Goal: Task Accomplishment & Management: Use online tool/utility

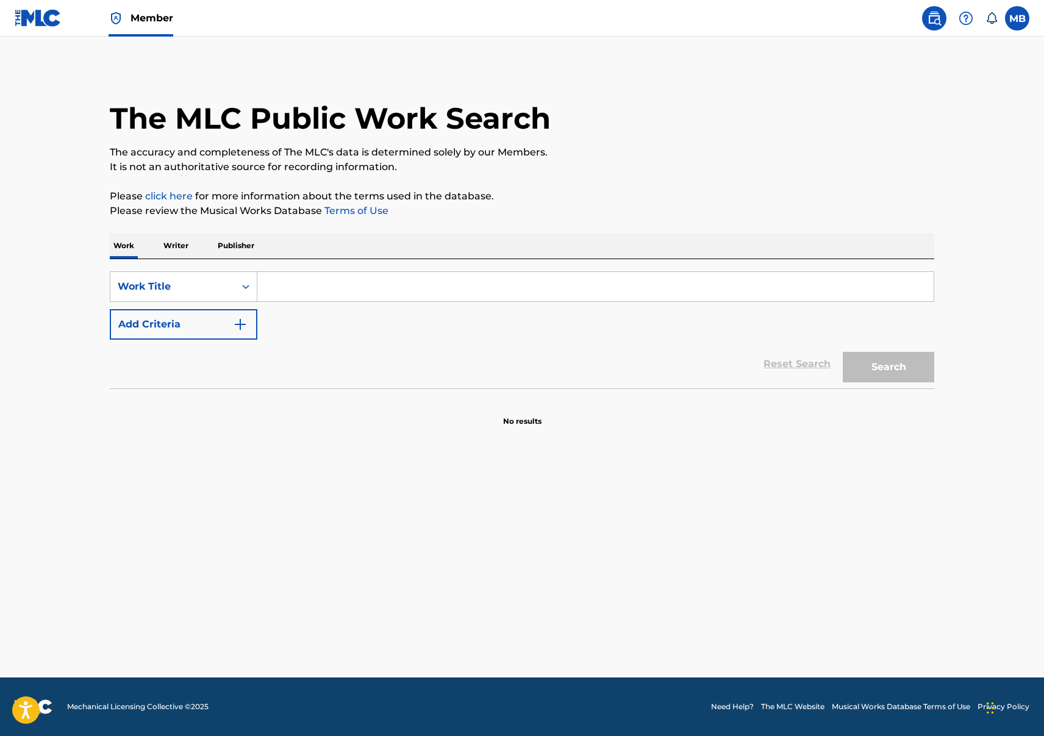
click at [312, 285] on input "Search Form" at bounding box center [595, 286] width 676 height 29
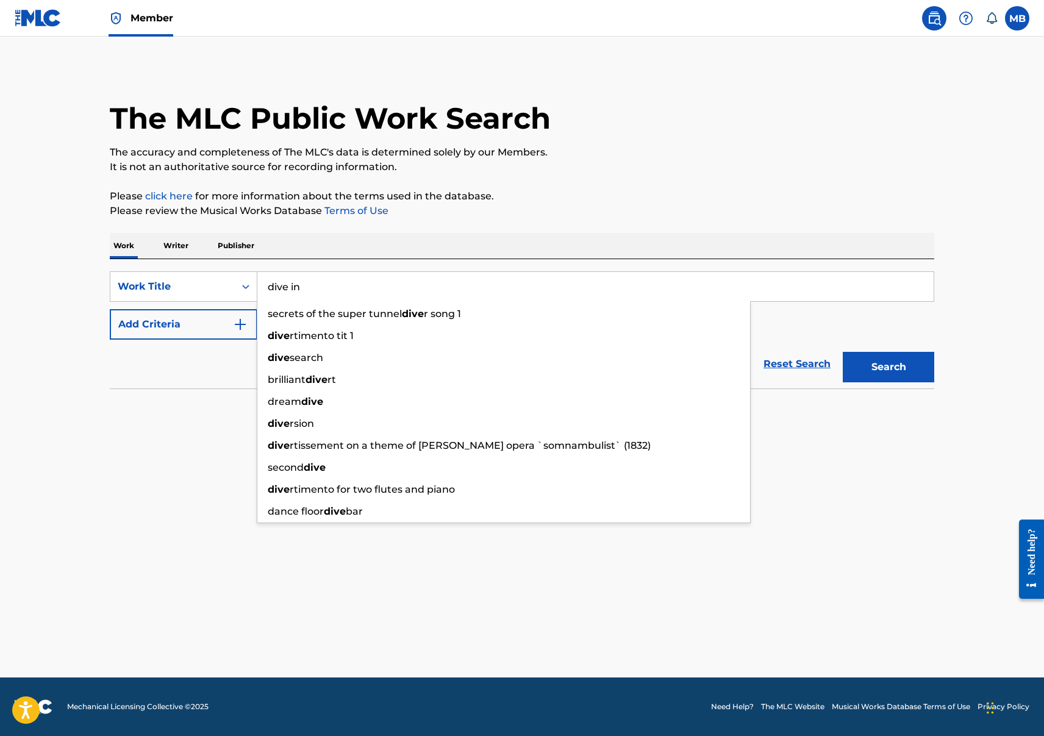
type input "dive in"
click at [843, 352] on button "Search" at bounding box center [888, 367] width 91 height 30
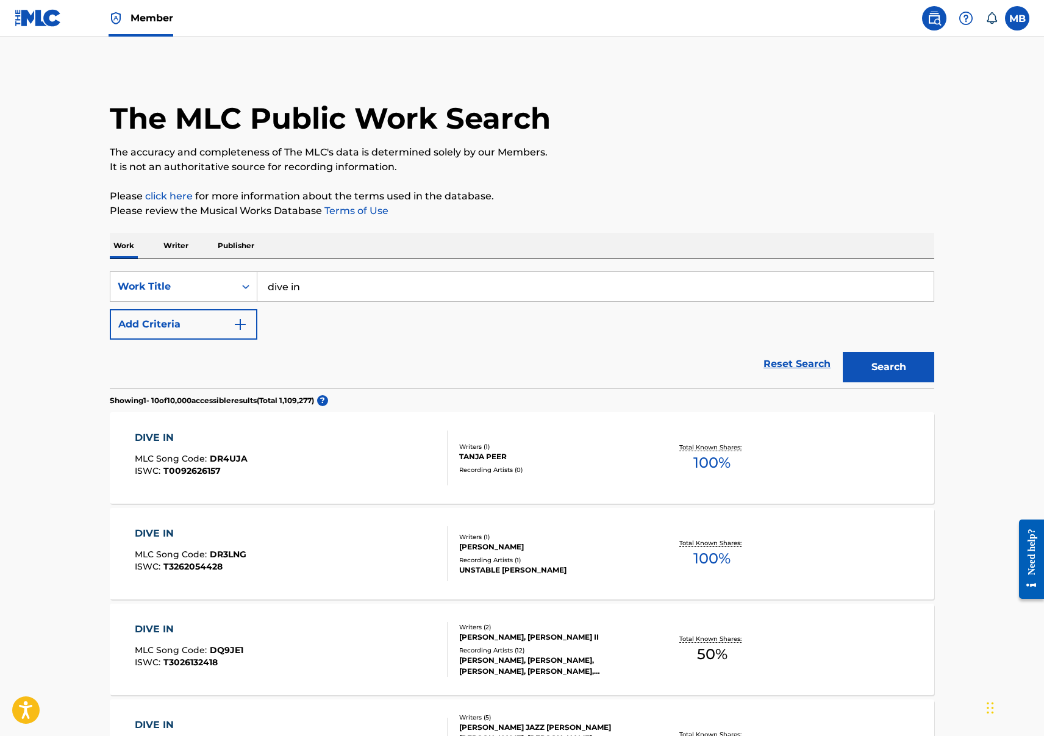
click at [285, 444] on div "DIVE IN MLC Song Code : DR4UJA ISWC : T0092626157" at bounding box center [291, 457] width 313 height 55
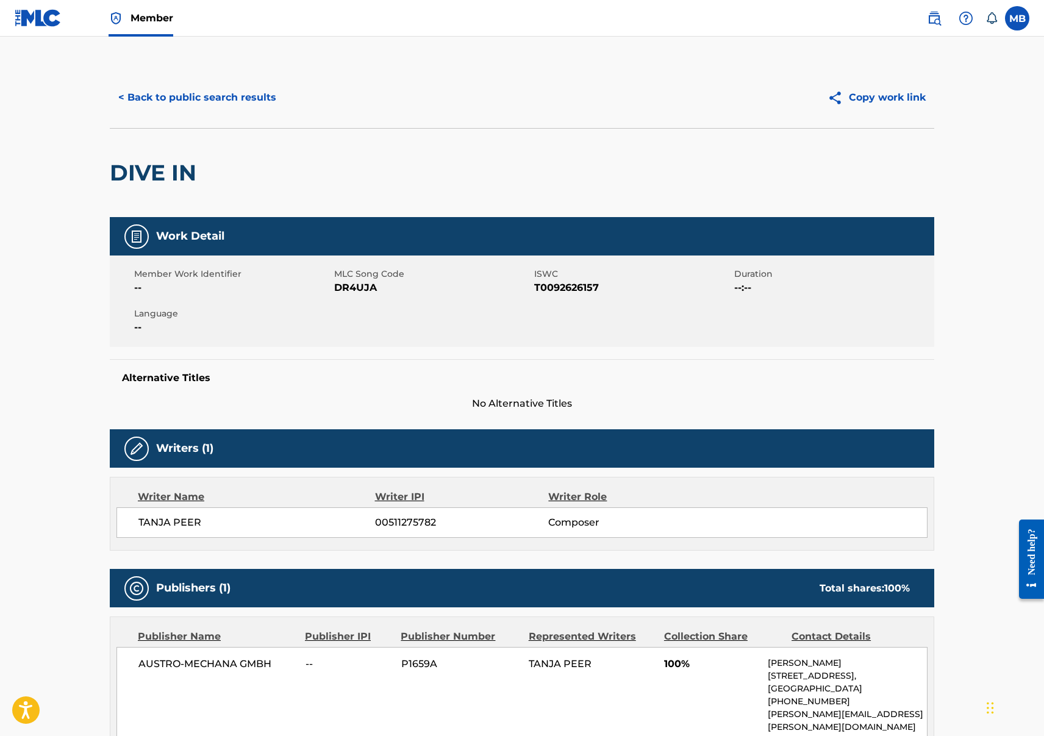
scroll to position [178, 0]
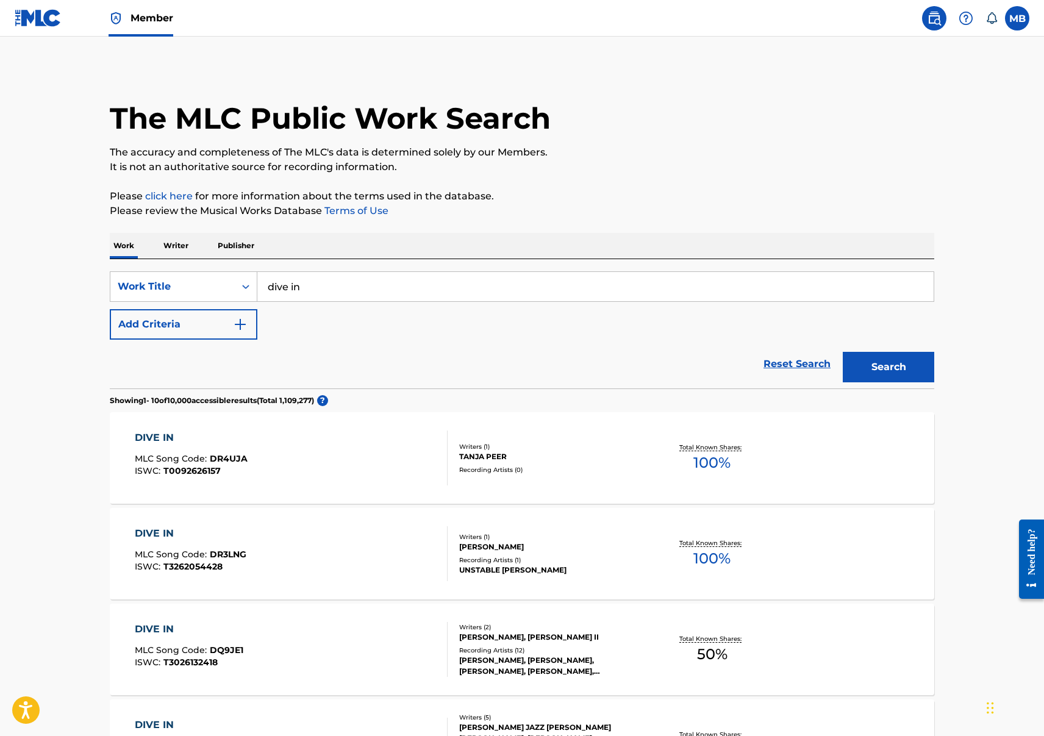
click at [201, 321] on button "Add Criteria" at bounding box center [184, 324] width 148 height 30
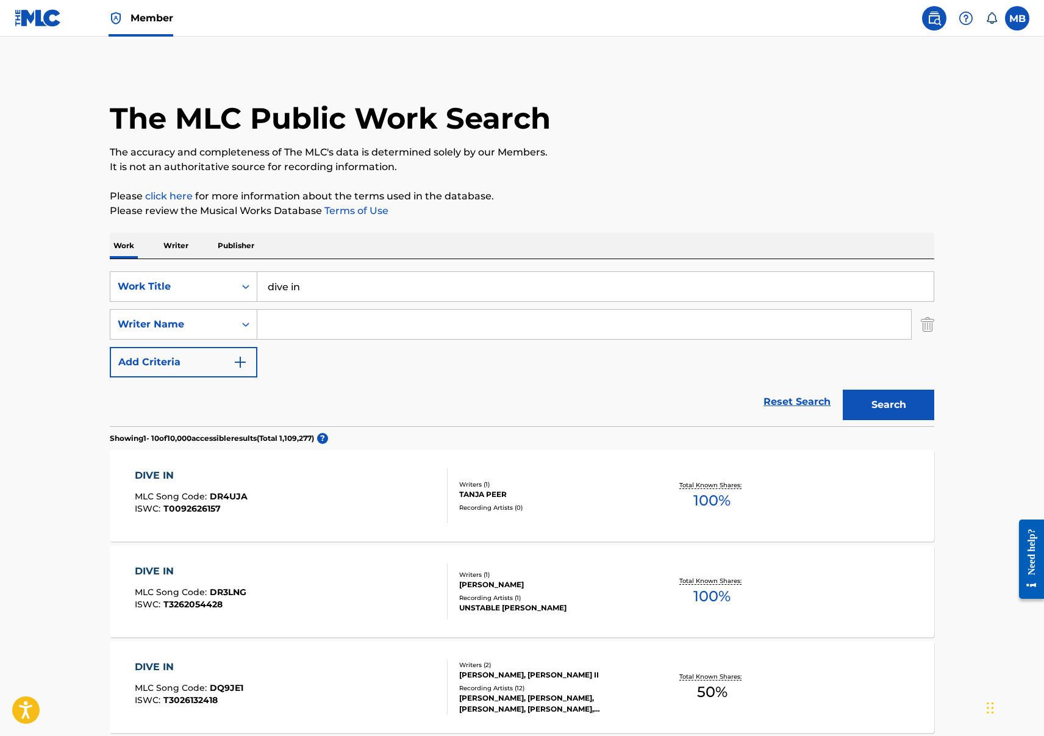
click at [313, 321] on input "Search Form" at bounding box center [584, 324] width 654 height 29
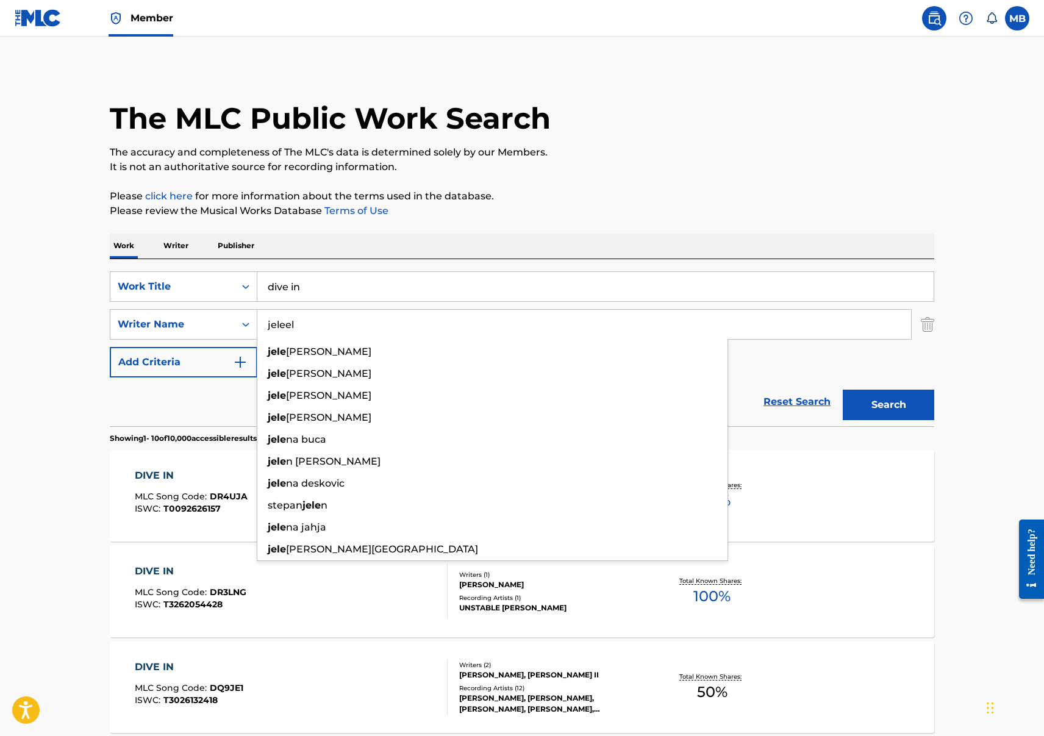
type input "jeleel"
click at [843, 390] on button "Search" at bounding box center [888, 405] width 91 height 30
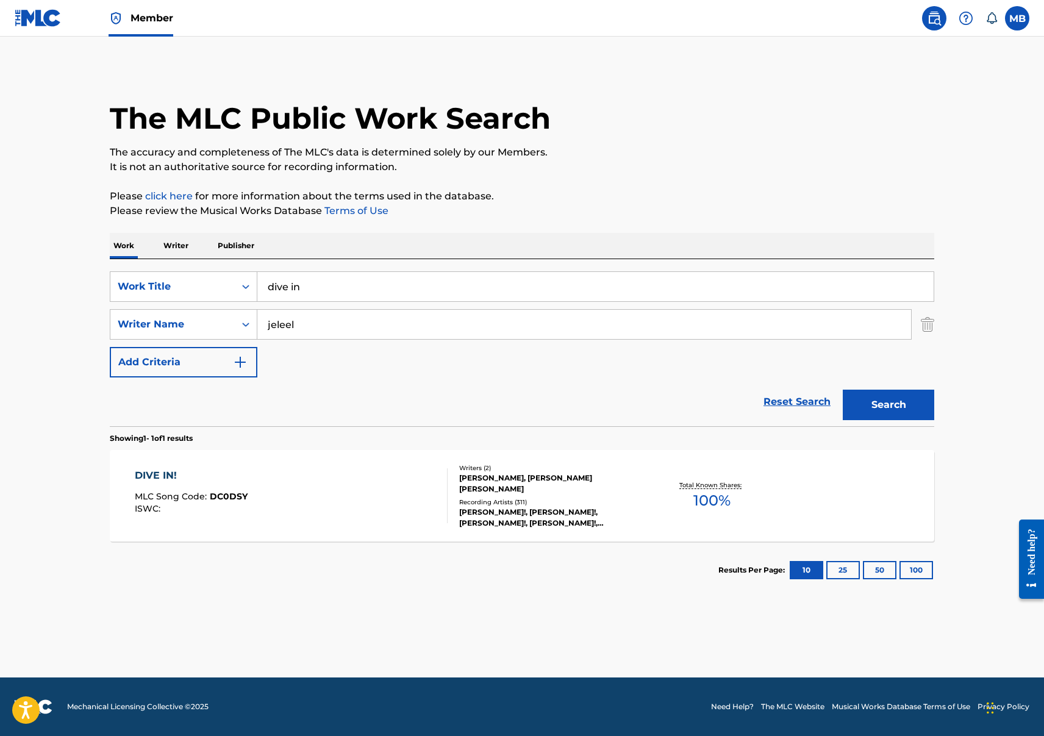
click at [341, 495] on div "DIVE IN! MLC Song Code : DC0DSY ISWC :" at bounding box center [291, 495] width 313 height 55
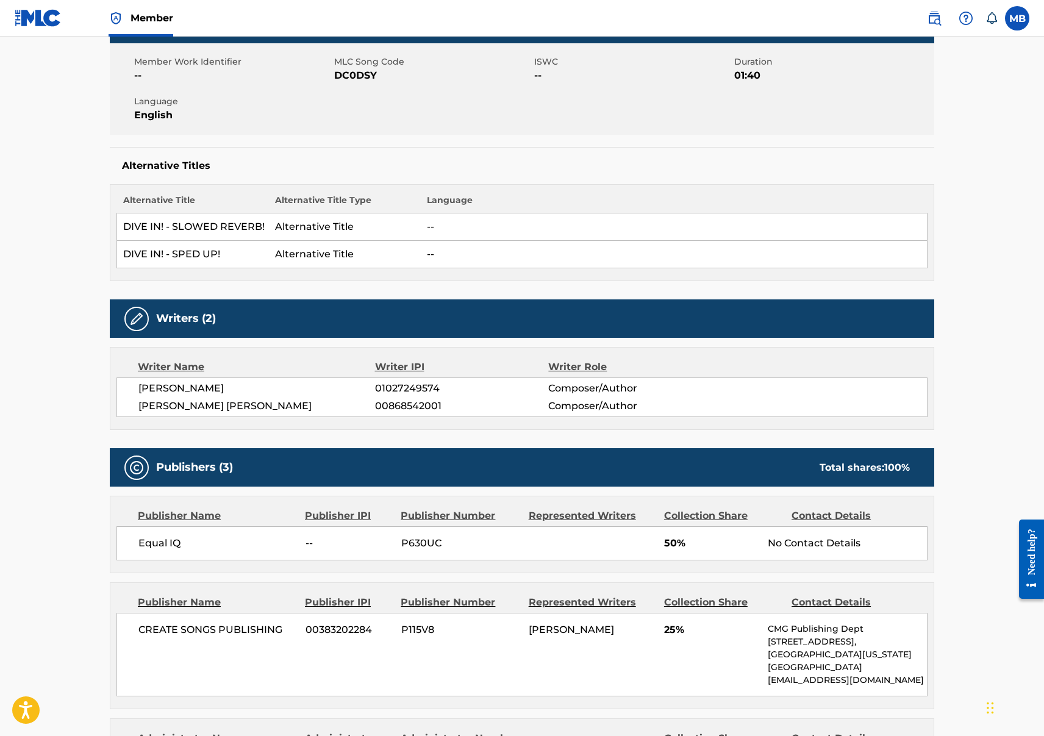
scroll to position [202, 0]
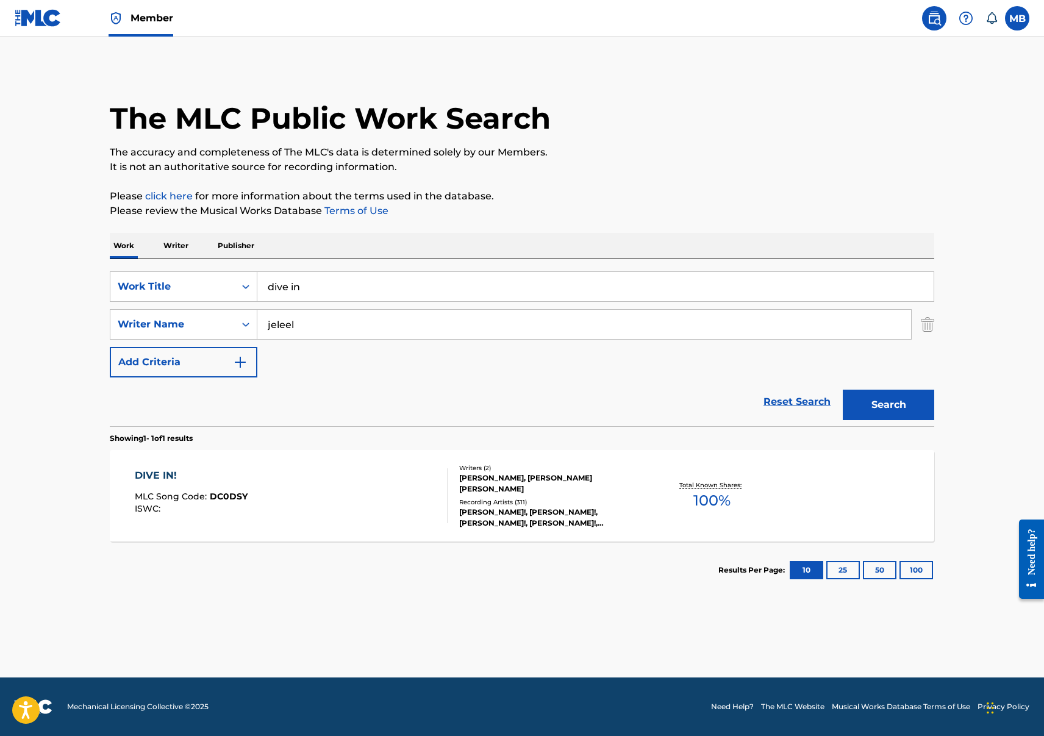
click at [261, 502] on div "DIVE IN! MLC Song Code : DC0DSY ISWC :" at bounding box center [291, 495] width 313 height 55
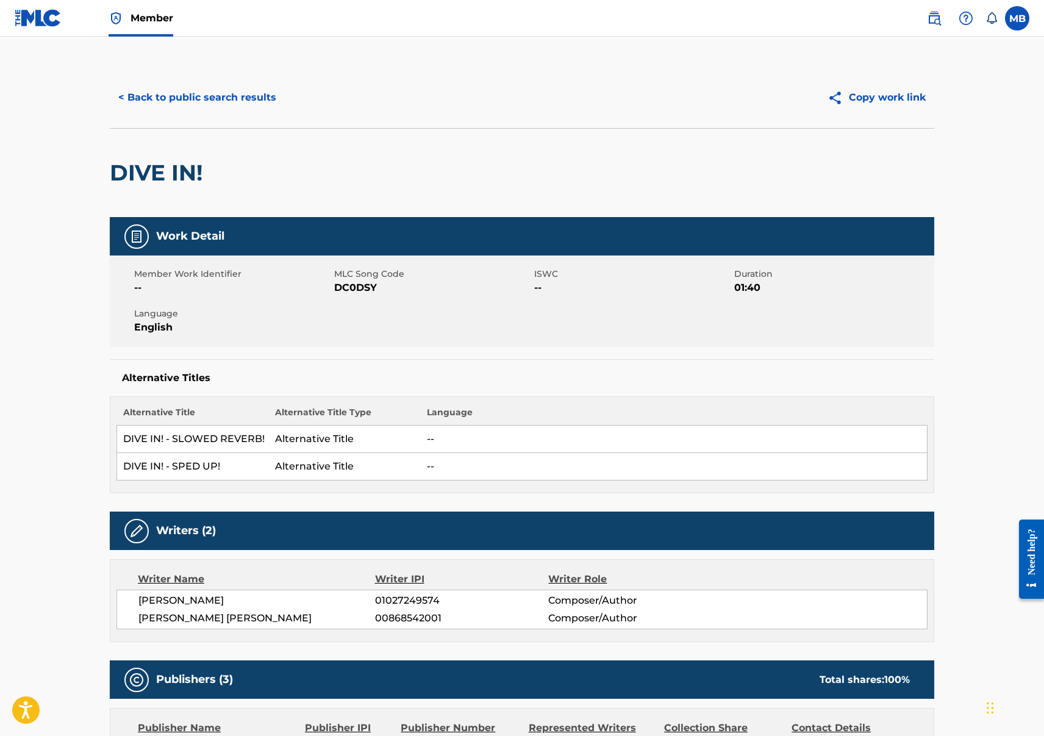
click at [255, 96] on button "< Back to public search results" at bounding box center [197, 97] width 175 height 30
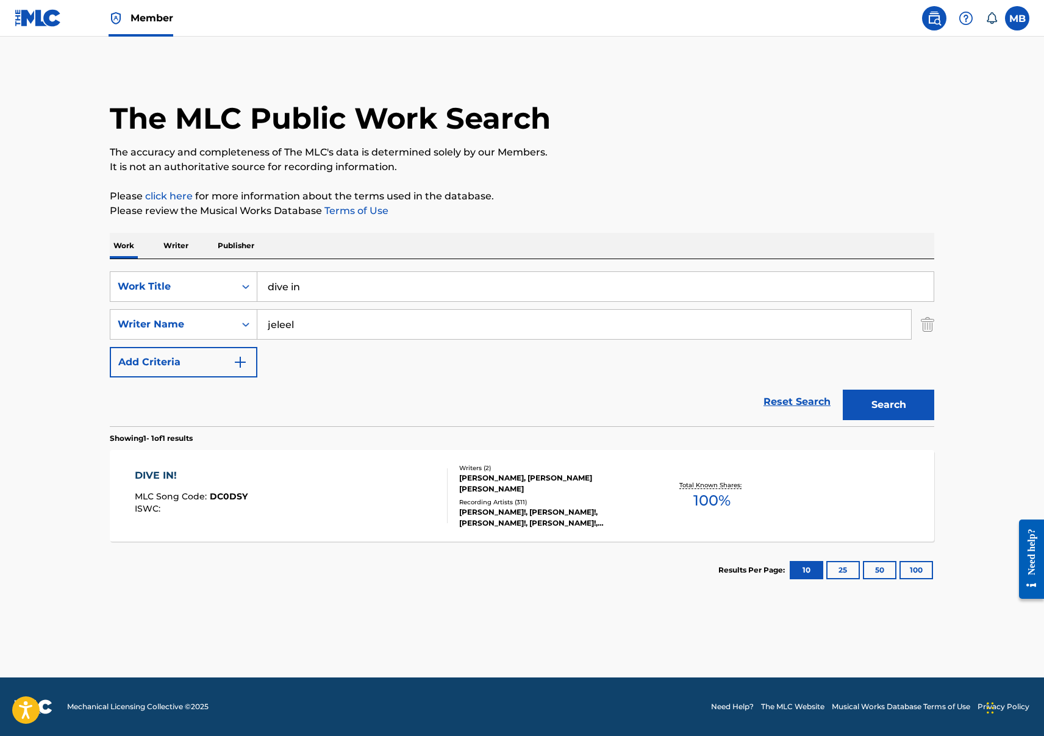
click at [337, 511] on div "DIVE IN! MLC Song Code : DC0DSY ISWC :" at bounding box center [291, 495] width 313 height 55
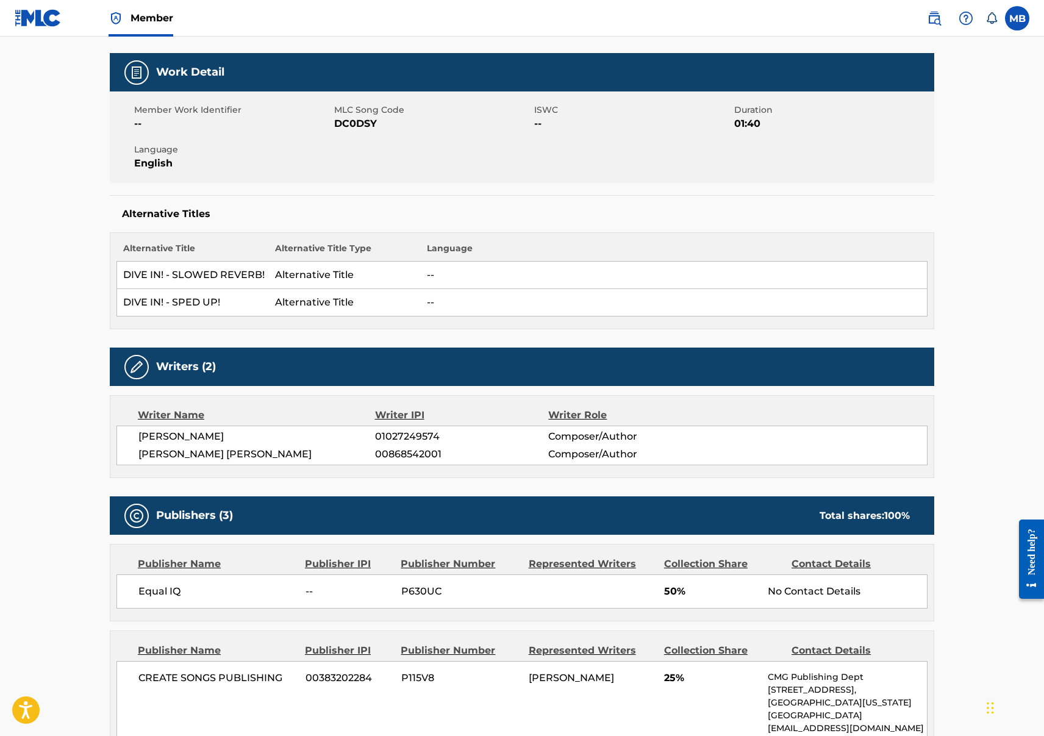
scroll to position [169, 0]
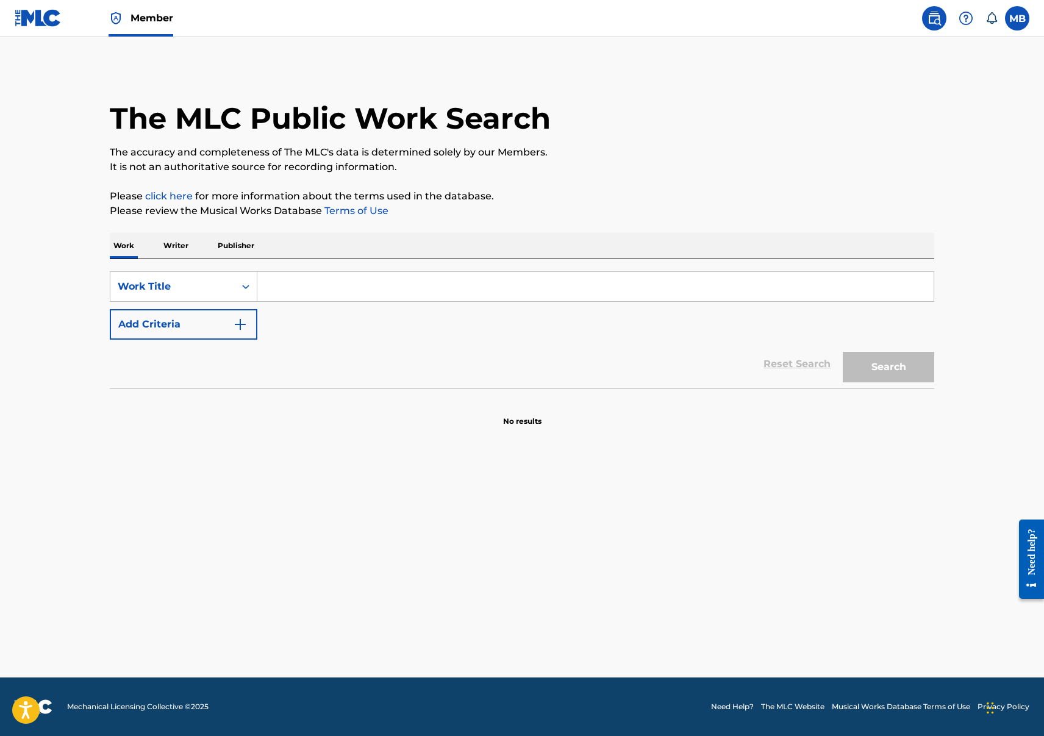
click at [140, 17] on span "Member" at bounding box center [151, 18] width 43 height 14
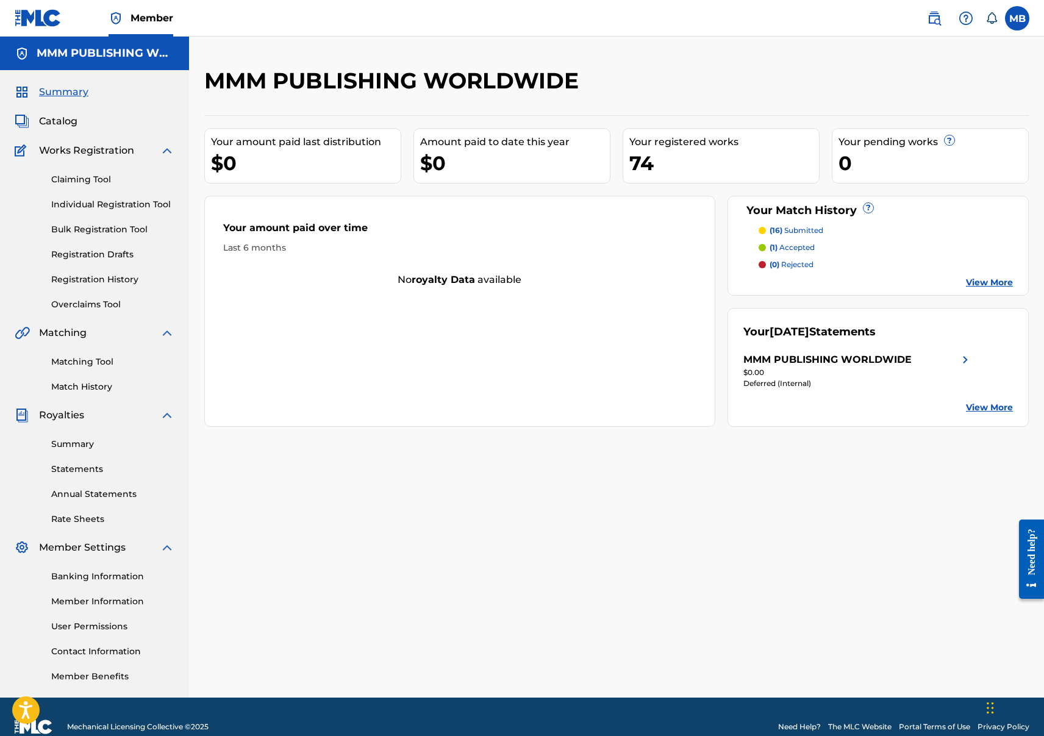
click at [679, 176] on div "74" at bounding box center [724, 162] width 190 height 27
click at [644, 164] on div "74" at bounding box center [724, 162] width 190 height 27
click at [796, 239] on div "(16) submitted (1) accepted (0) rejected View More" at bounding box center [878, 257] width 270 height 64
click at [796, 247] on p "(1) accepted" at bounding box center [791, 247] width 45 height 11
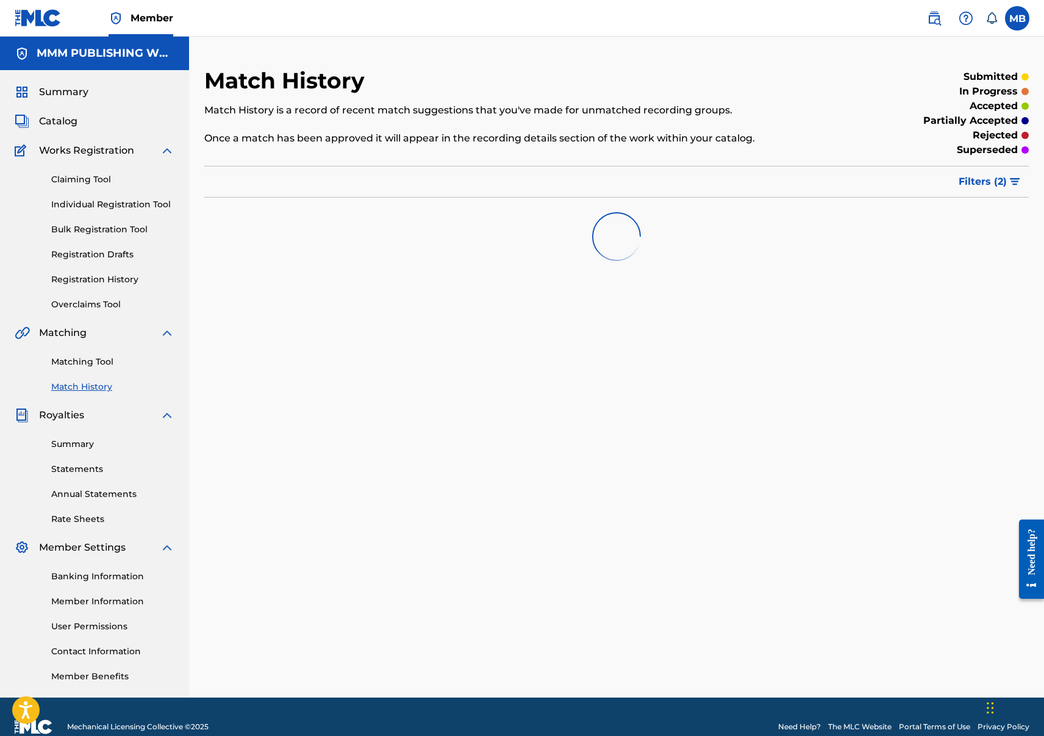
click at [109, 299] on link "Overclaims Tool" at bounding box center [112, 304] width 123 height 13
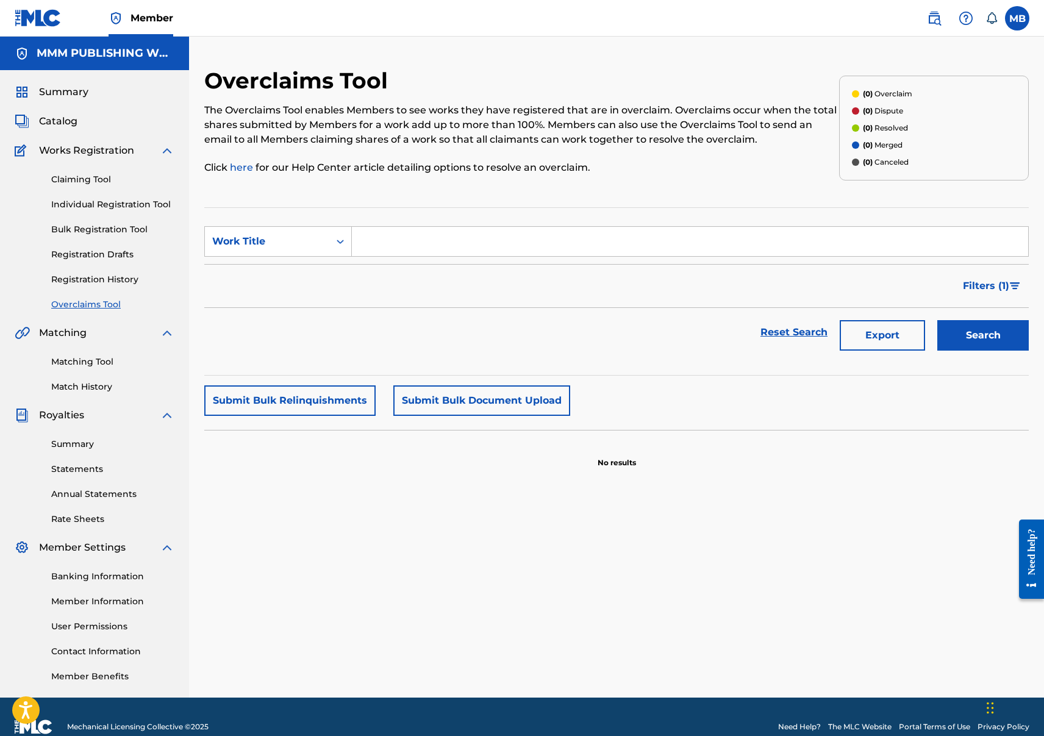
click at [61, 124] on span "Catalog" at bounding box center [58, 121] width 38 height 15
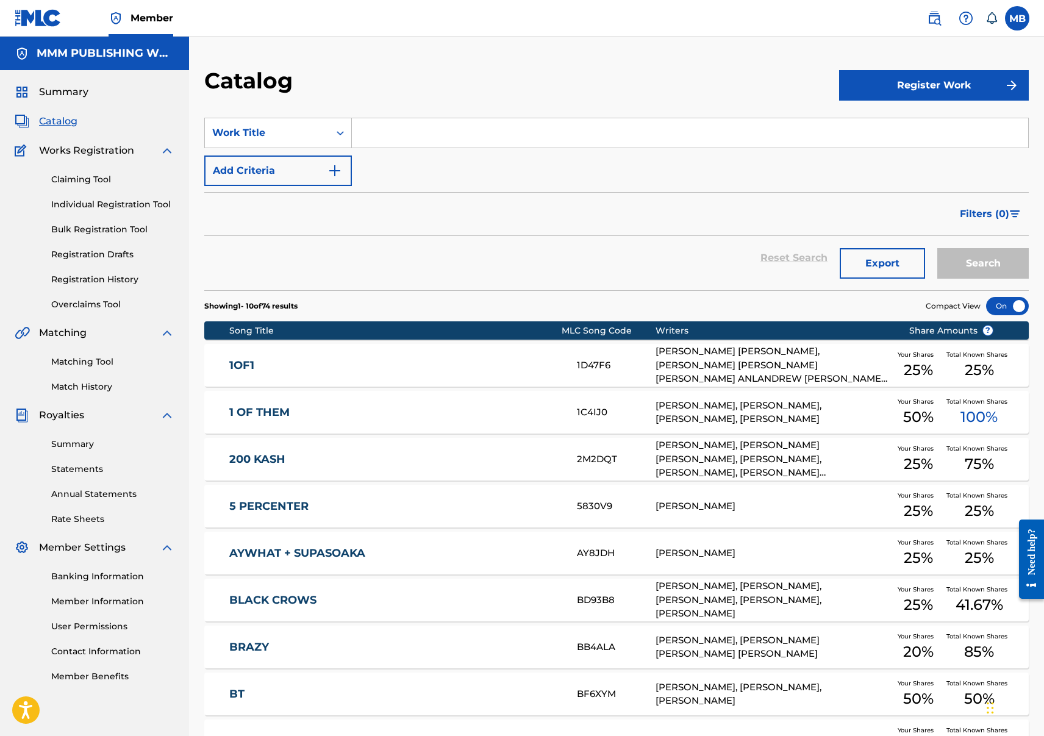
click at [64, 129] on div "Summary Catalog Works Registration Claiming Tool Individual Registration Tool B…" at bounding box center [94, 383] width 189 height 627
click at [60, 121] on span "Catalog" at bounding box center [58, 121] width 38 height 15
click at [102, 185] on link "Claiming Tool" at bounding box center [112, 179] width 123 height 13
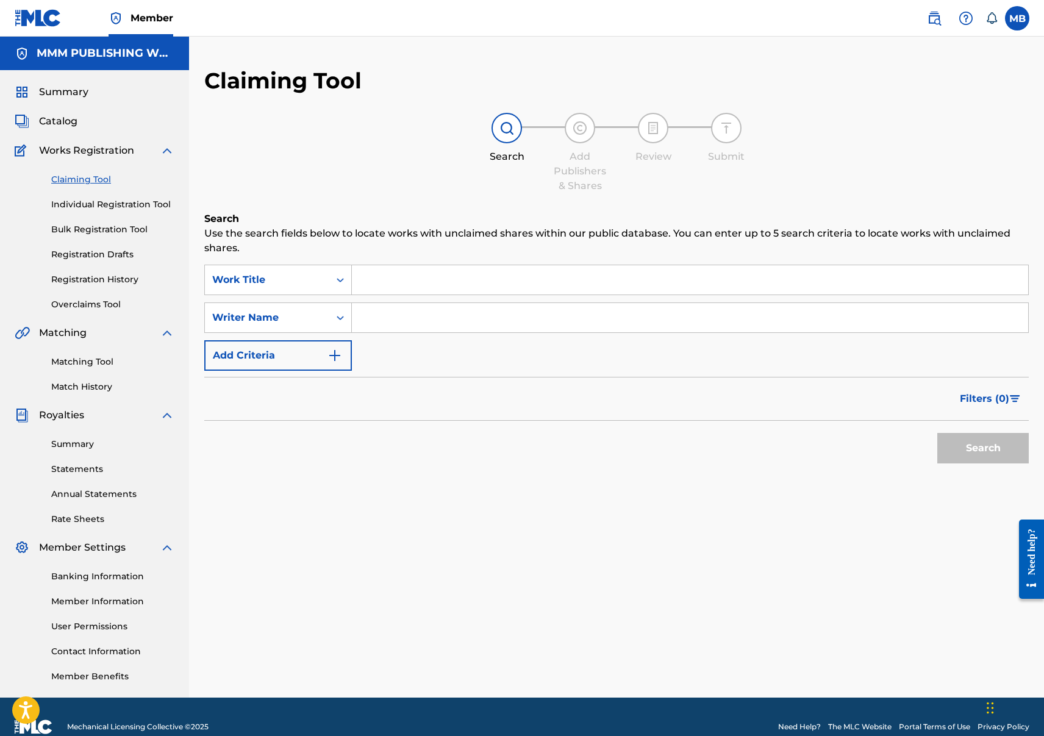
click at [380, 279] on input "Search Form" at bounding box center [690, 279] width 676 height 29
paste input "Juggernau"
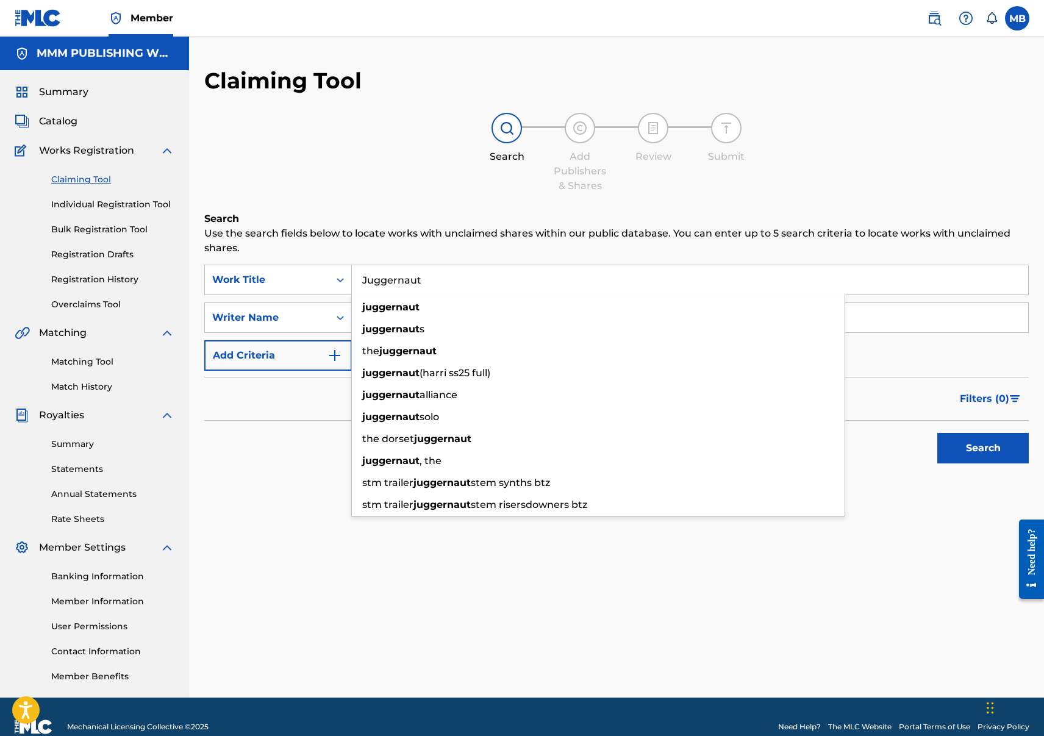
type input "Juggernaut"
click at [269, 416] on div "Filters ( 0 )" at bounding box center [616, 399] width 824 height 44
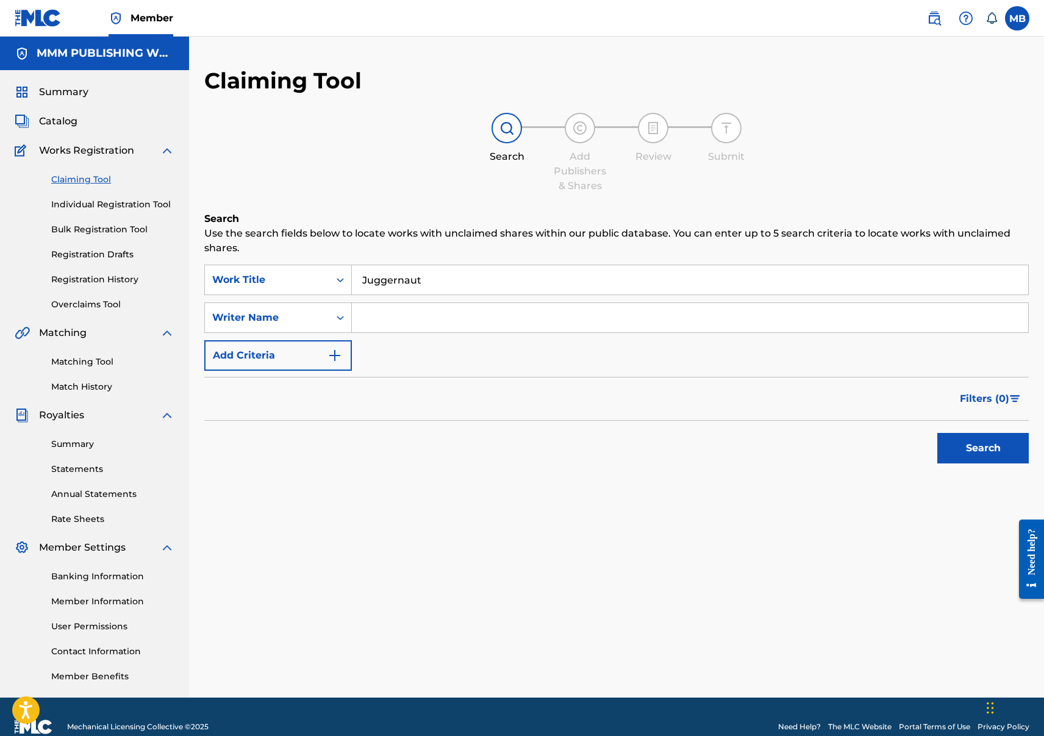
click at [508, 312] on input "Search Form" at bounding box center [690, 317] width 676 height 29
paste input "Balalaev Andrey Alekseevich"
click at [937, 433] on button "Search" at bounding box center [982, 448] width 91 height 30
drag, startPoint x: 444, startPoint y: 316, endPoint x: 408, endPoint y: 316, distance: 36.6
click at [408, 316] on input "Balalaev Andrey Alekseevich" at bounding box center [690, 317] width 676 height 29
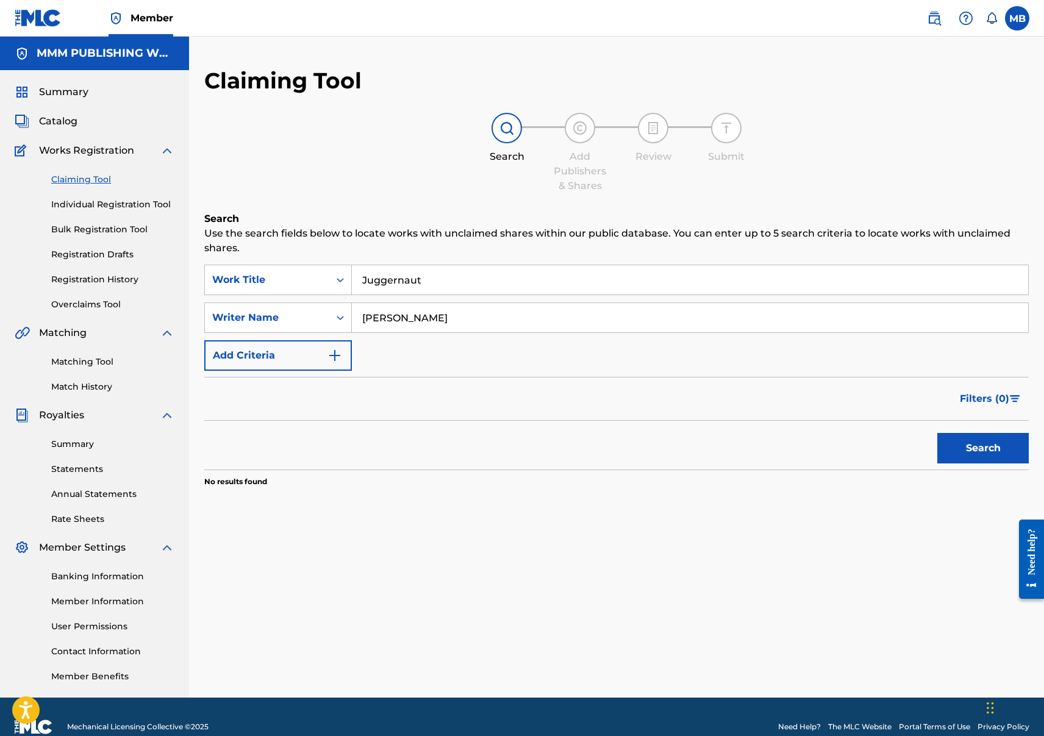
type input "Balalaev Alekseevich"
click at [937, 433] on button "Search" at bounding box center [982, 448] width 91 height 30
click at [404, 315] on input "Balalaev Alekseevich" at bounding box center [690, 317] width 676 height 29
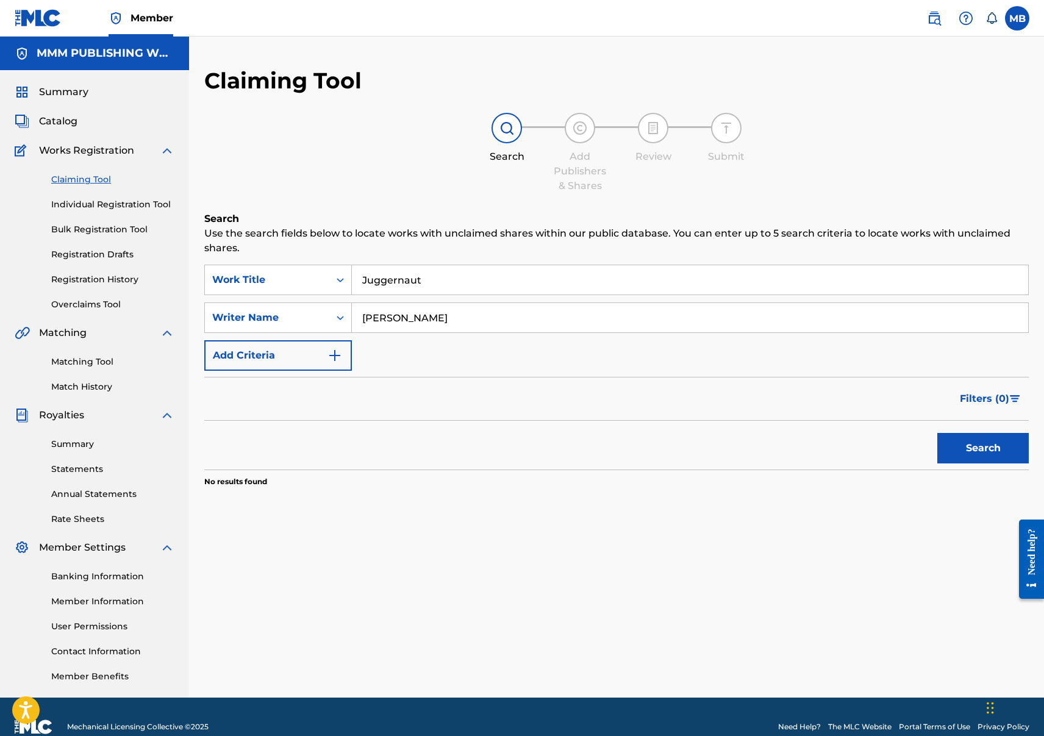
click at [404, 315] on input "Balalaev Alekseevich" at bounding box center [690, 317] width 676 height 29
click at [937, 433] on button "Search" at bounding box center [982, 448] width 91 height 30
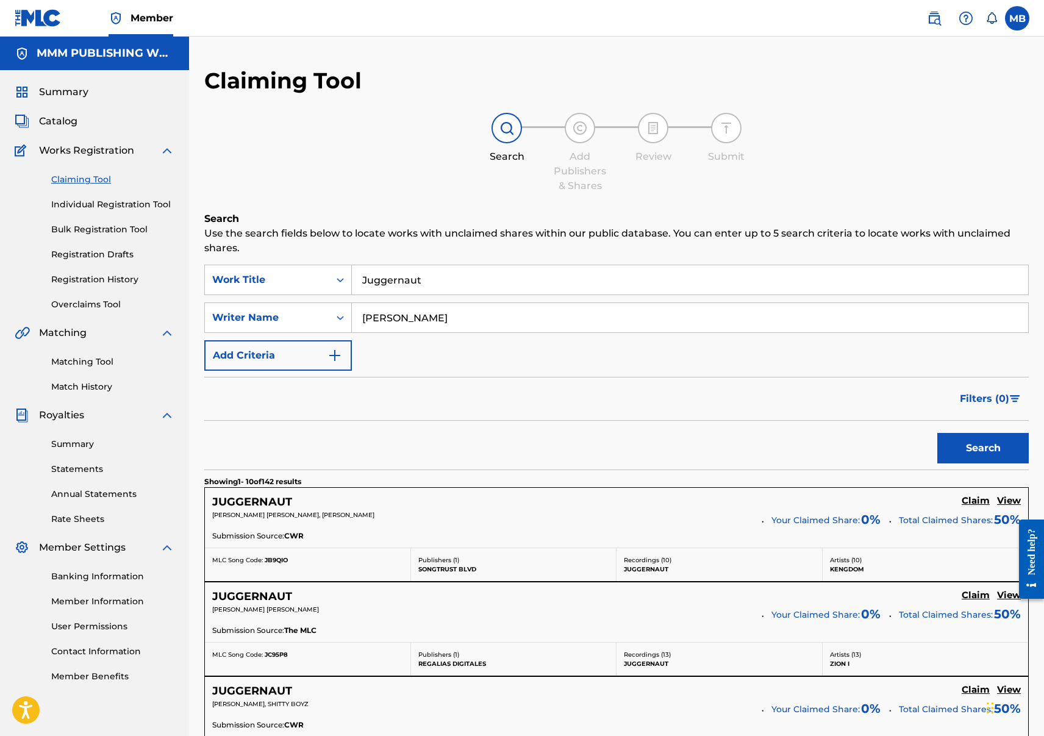
type input "Namil Bridges"
click at [937, 433] on button "Search" at bounding box center [982, 448] width 91 height 30
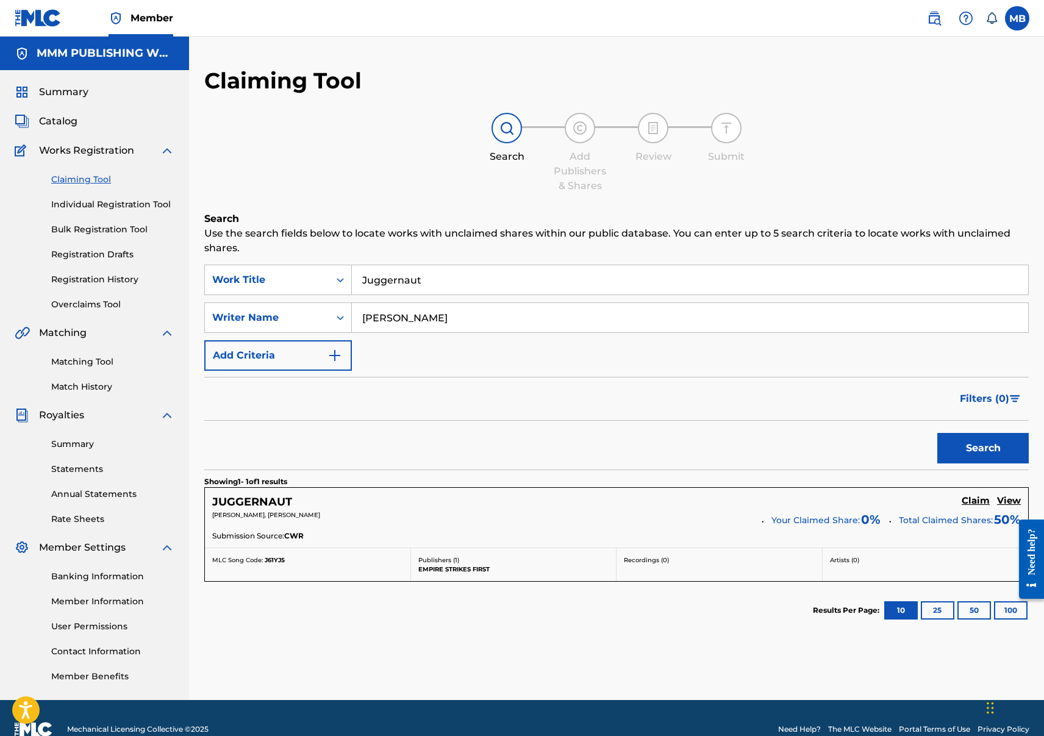
click at [1001, 504] on h5 "View" at bounding box center [1009, 501] width 24 height 12
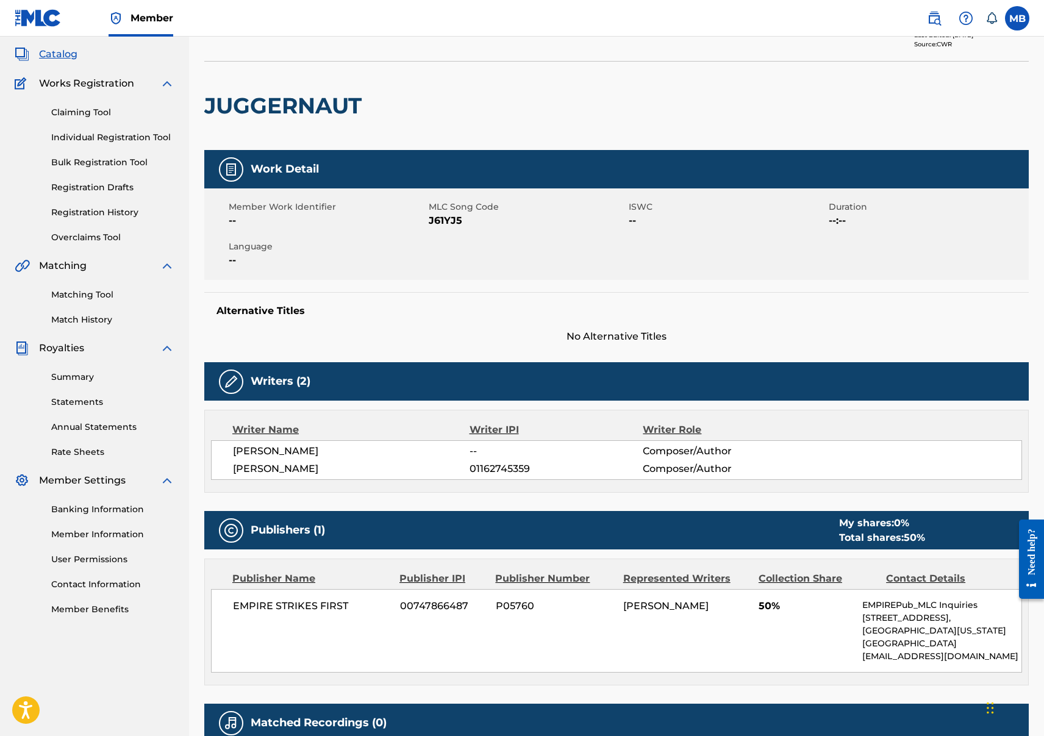
scroll to position [80, 0]
